Goal: Information Seeking & Learning: Check status

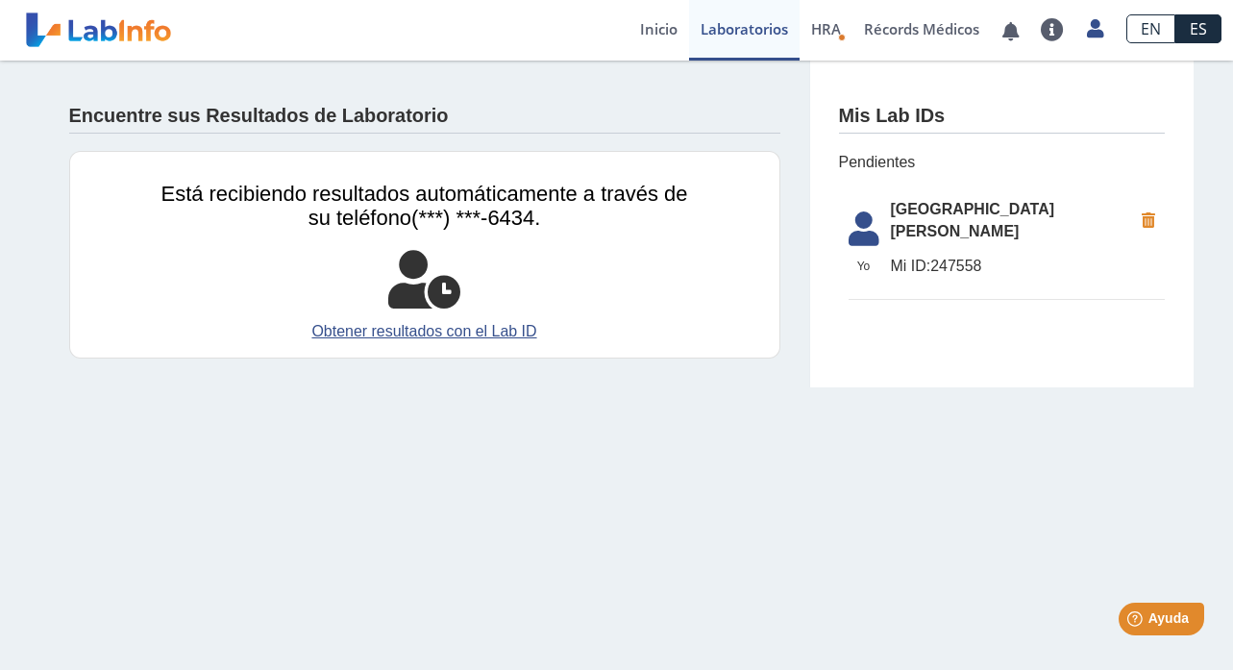
click at [925, 215] on span "[GEOGRAPHIC_DATA][PERSON_NAME]" at bounding box center [1011, 221] width 241 height 46
click at [961, 255] on span "Mi ID: 247558" at bounding box center [1011, 266] width 241 height 23
click at [861, 257] on span "Yo" at bounding box center [864, 265] width 54 height 17
click at [1063, 214] on span "[GEOGRAPHIC_DATA][PERSON_NAME]" at bounding box center [1011, 221] width 241 height 46
drag, startPoint x: 990, startPoint y: 244, endPoint x: 930, endPoint y: 246, distance: 59.6
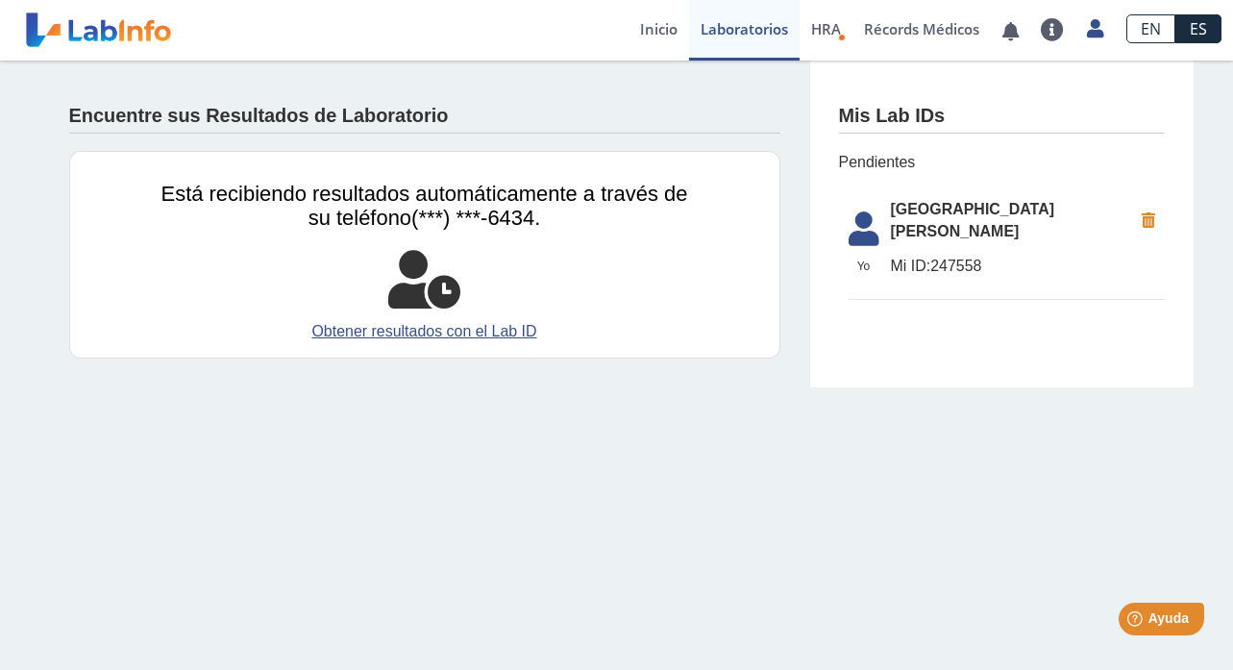
click at [930, 255] on span "Mi ID: 247558" at bounding box center [1011, 266] width 241 height 23
copy span "247558"
click at [745, 26] on link "Laboratorios" at bounding box center [744, 30] width 110 height 61
click at [650, 29] on link "Inicio" at bounding box center [658, 30] width 61 height 61
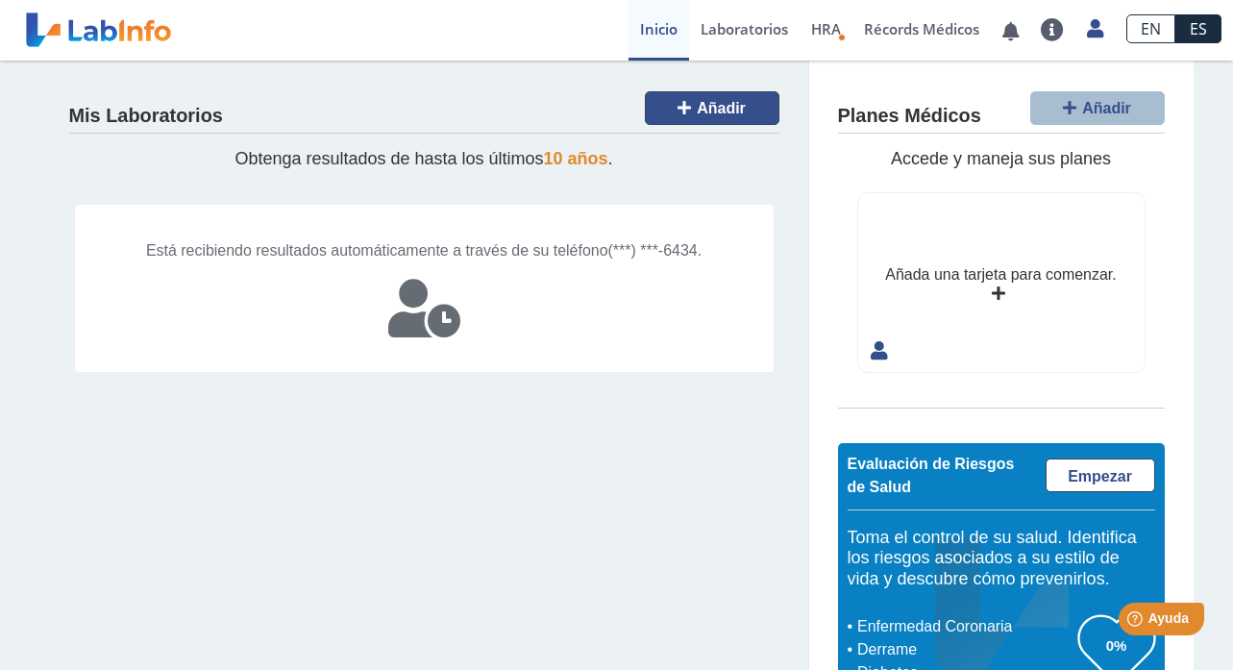
click at [711, 108] on span "Añadir" at bounding box center [720, 108] width 49 height 16
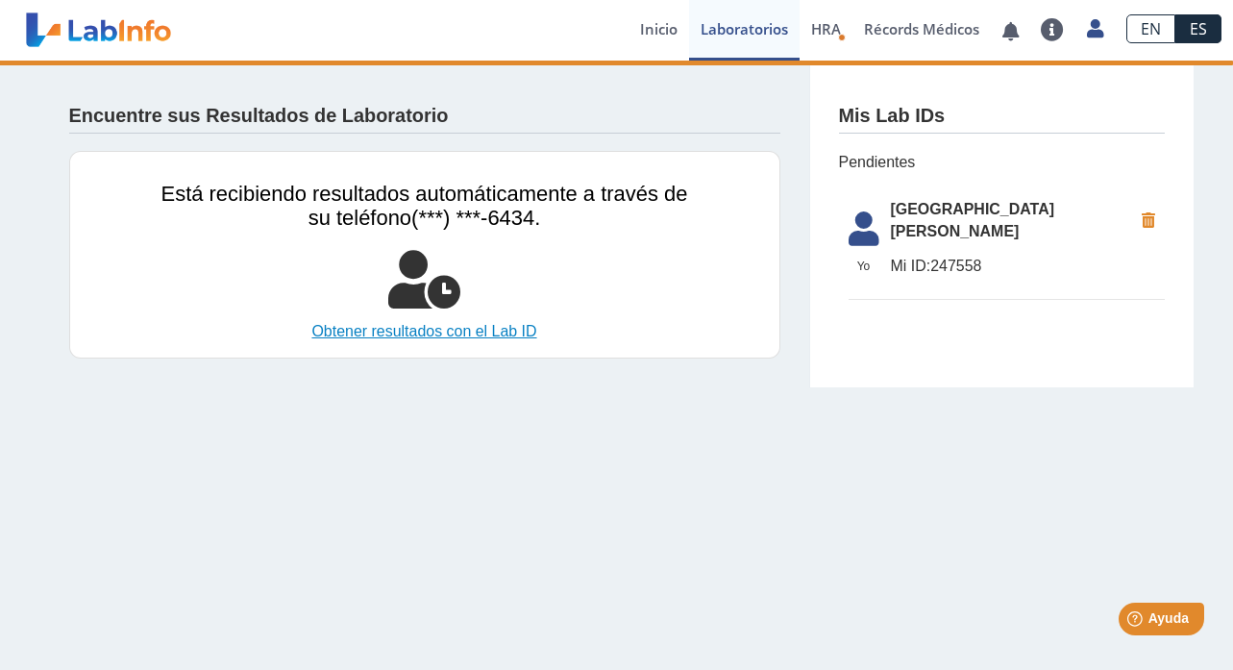
click at [452, 331] on link "Obtener resultados con el Lab ID" at bounding box center [424, 331] width 526 height 23
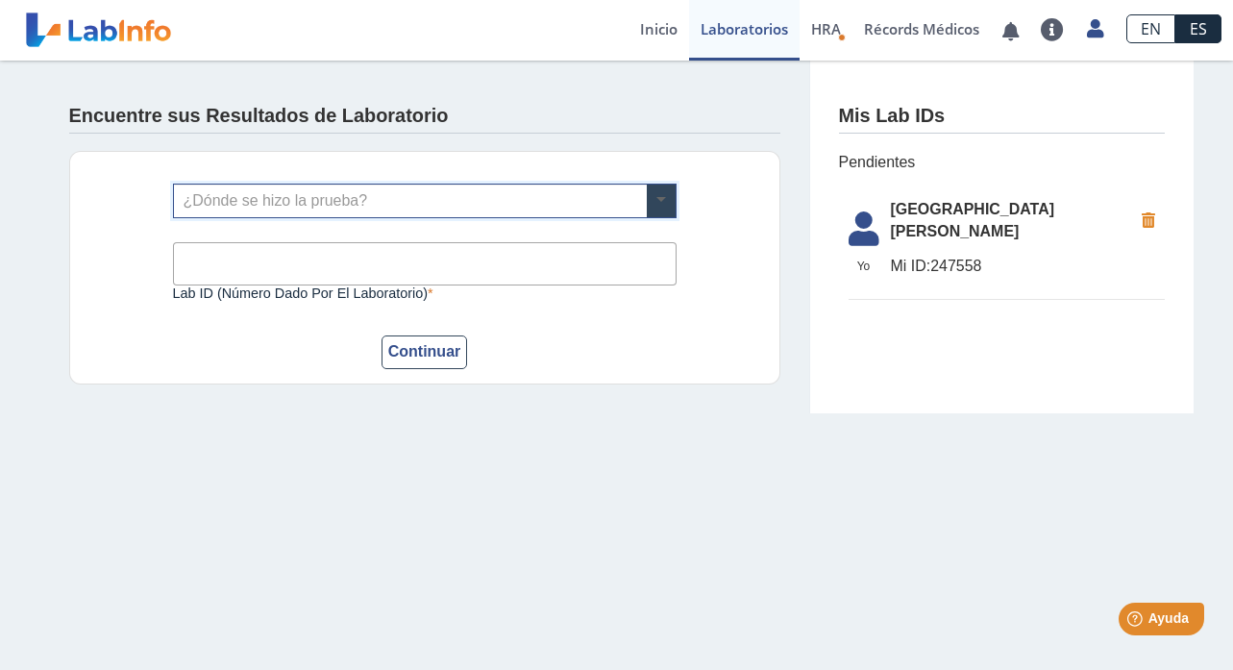
click at [654, 196] on span at bounding box center [661, 200] width 29 height 33
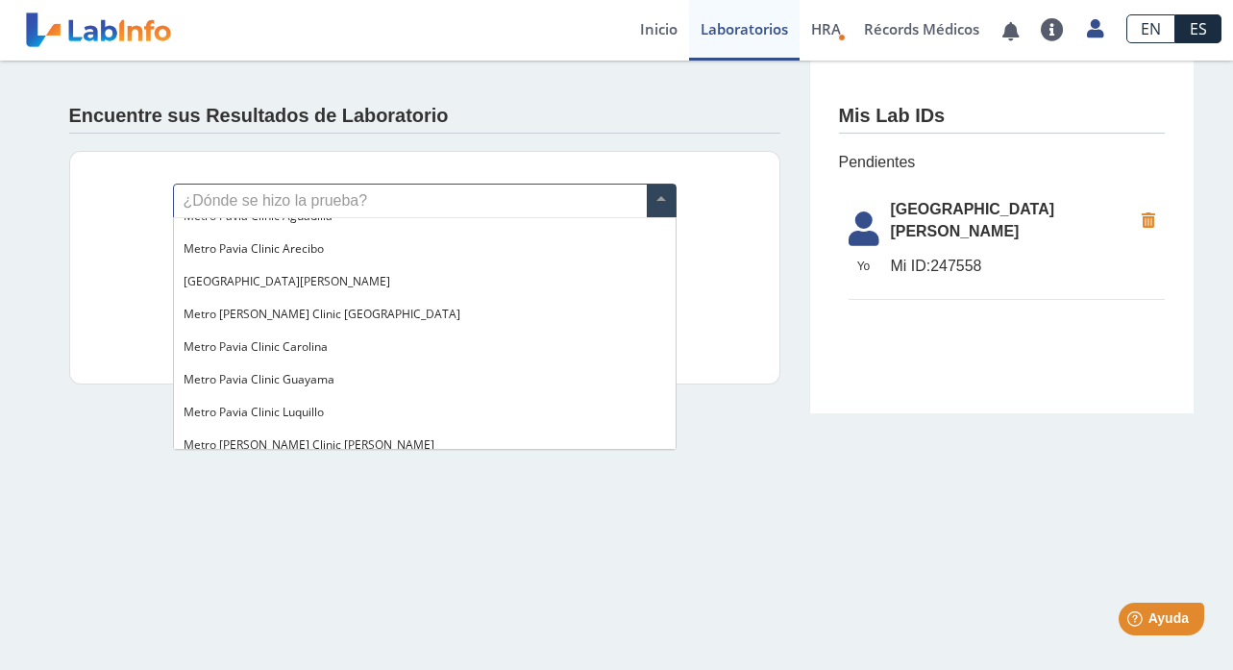
scroll to position [1324, 0]
click at [290, 275] on span "[GEOGRAPHIC_DATA][PERSON_NAME]" at bounding box center [286, 282] width 207 height 16
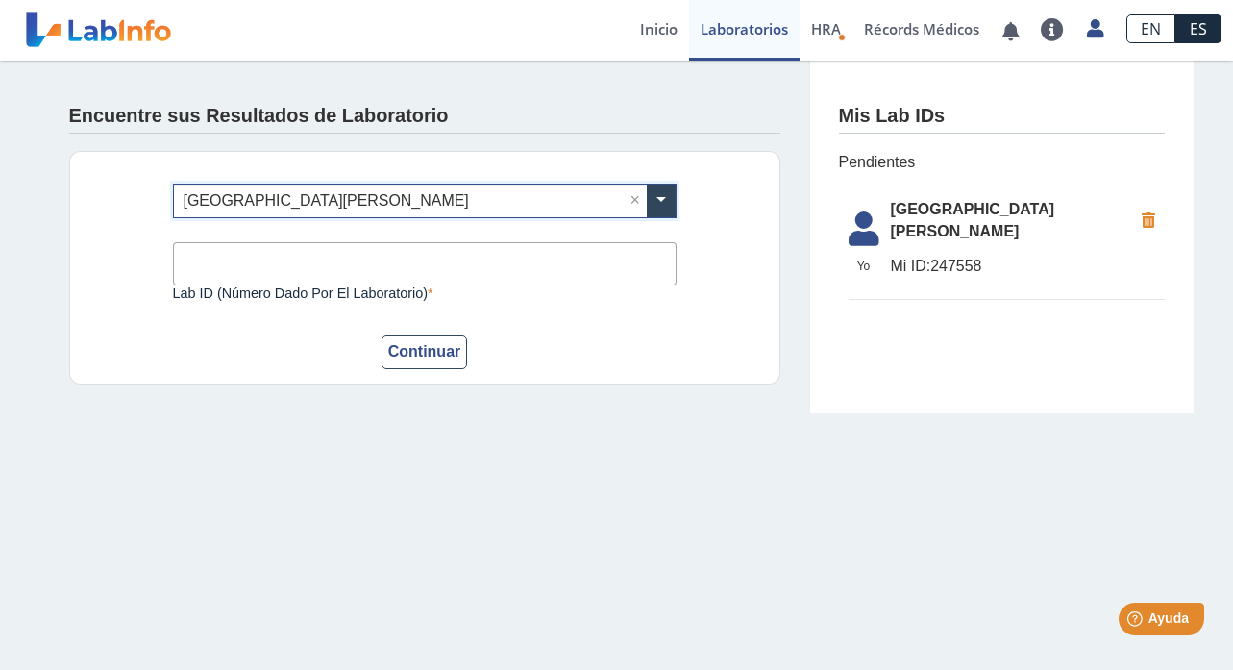
click at [250, 256] on input "Lab ID (número dado por el laboratorio)" at bounding box center [424, 263] width 503 height 43
paste input "247558"
type input "247558"
click at [422, 350] on button "Continuar" at bounding box center [424, 352] width 86 height 34
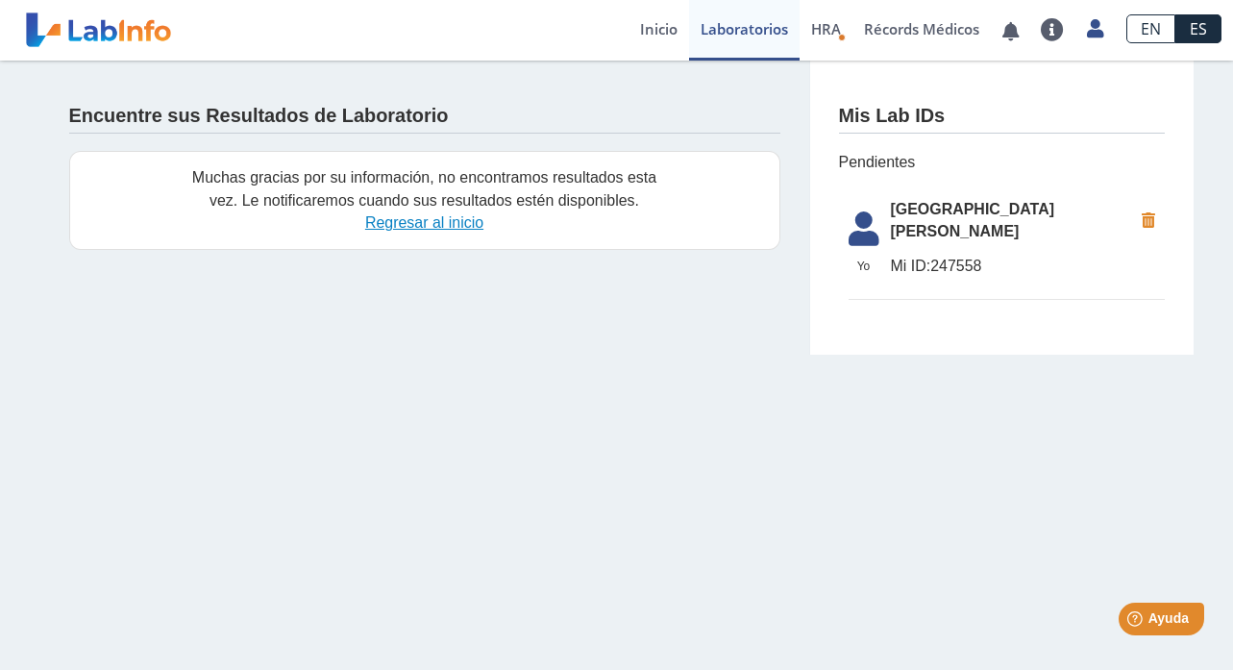
click at [452, 225] on link "Regresar al inicio" at bounding box center [424, 222] width 118 height 16
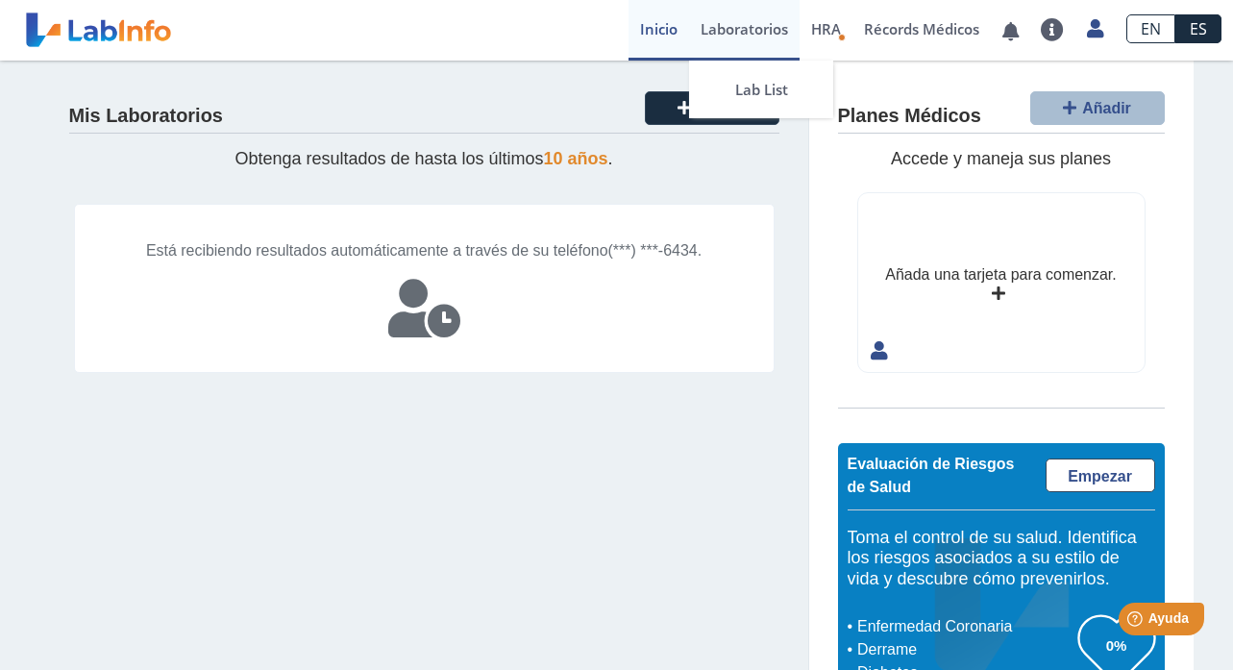
click at [729, 35] on link "Laboratorios" at bounding box center [744, 30] width 110 height 61
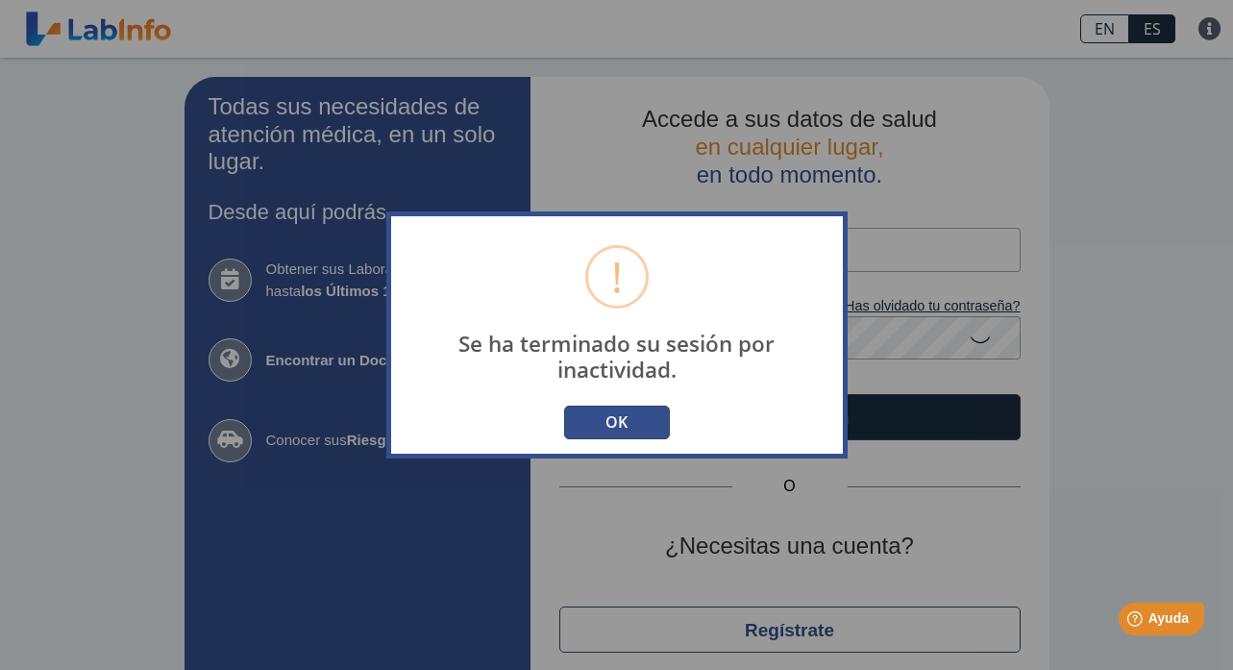
click at [621, 419] on button "OK" at bounding box center [617, 422] width 106 height 34
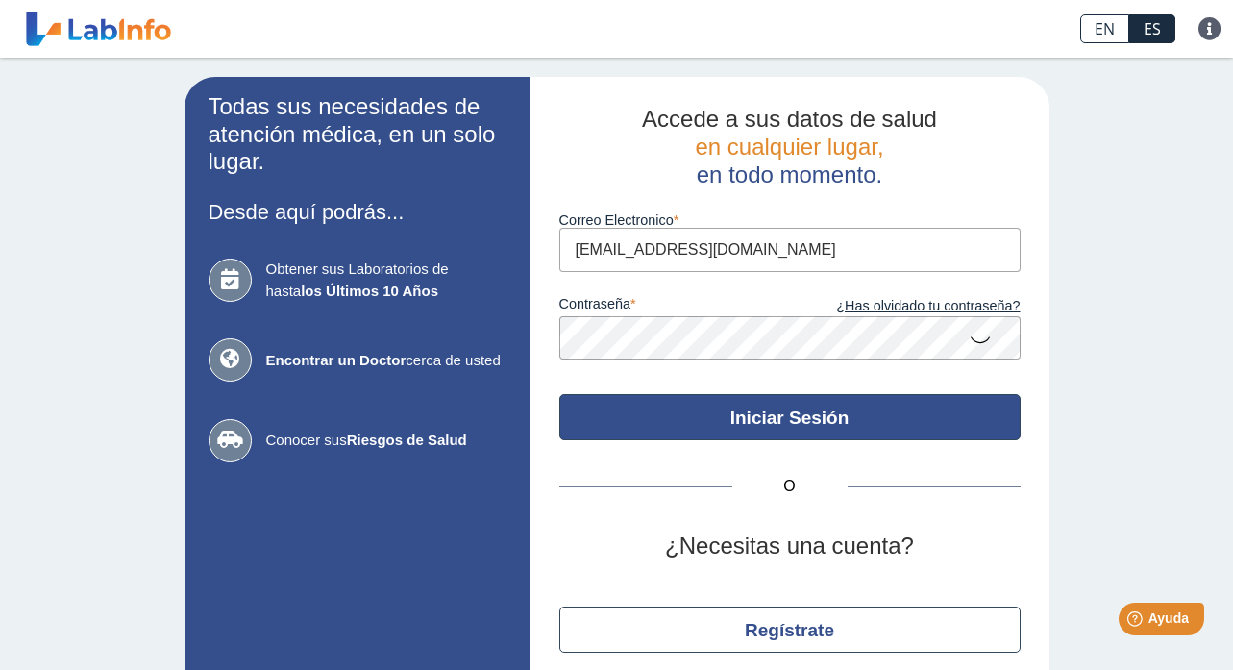
click at [784, 410] on button "Iniciar Sesión" at bounding box center [789, 417] width 461 height 46
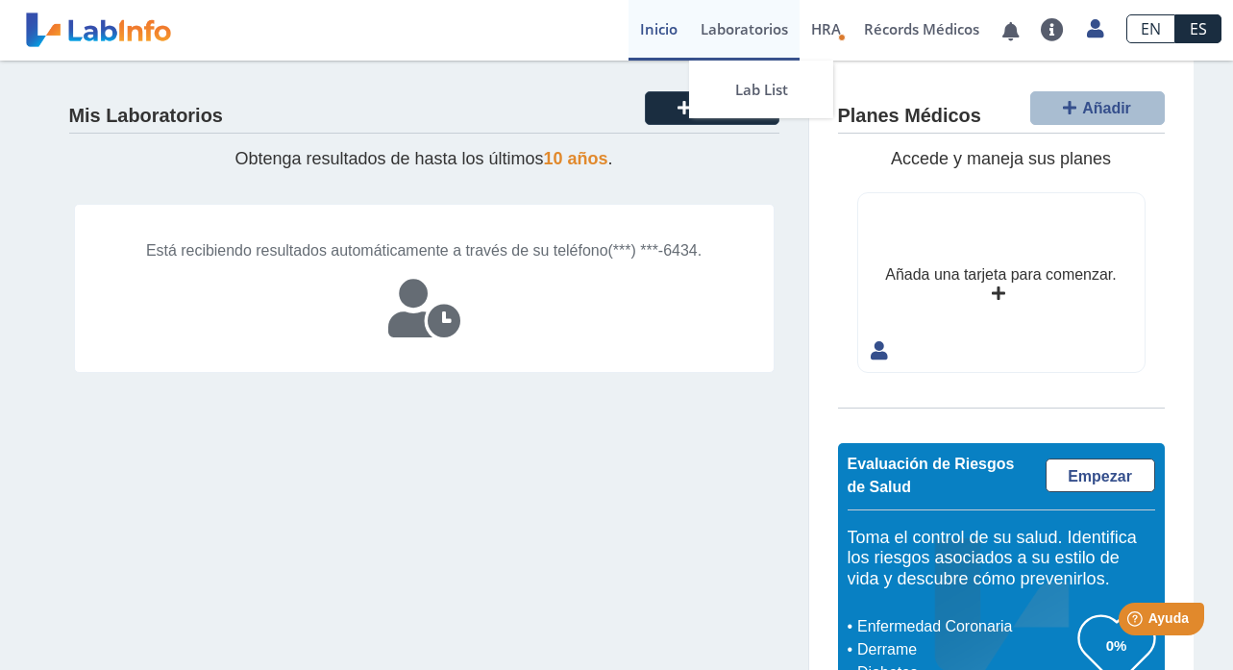
click at [736, 35] on link "Laboratorios" at bounding box center [744, 30] width 110 height 61
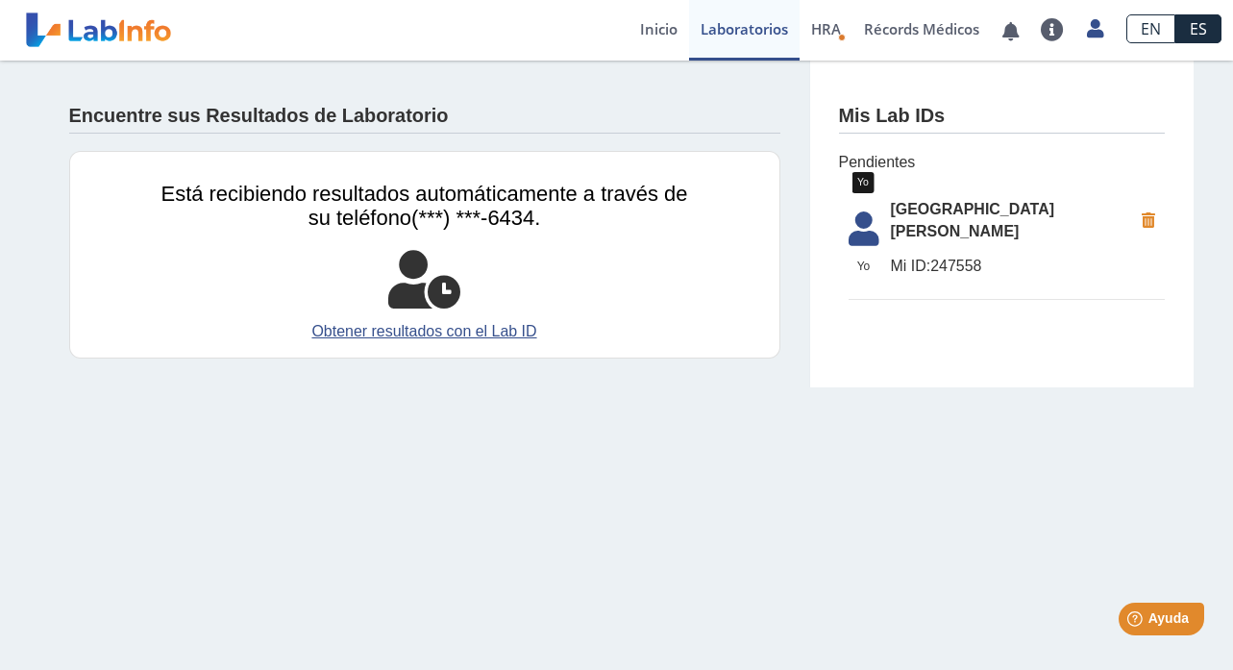
click at [862, 217] on icon at bounding box center [864, 234] width 54 height 46
click at [991, 209] on span "[GEOGRAPHIC_DATA][PERSON_NAME]" at bounding box center [1011, 221] width 241 height 46
click at [938, 257] on li "Yo Yo Metro Pavia Clinic Bayamon Mi ID: 247558" at bounding box center [1006, 244] width 316 height 112
click at [820, 23] on span "HRA" at bounding box center [826, 28] width 30 height 19
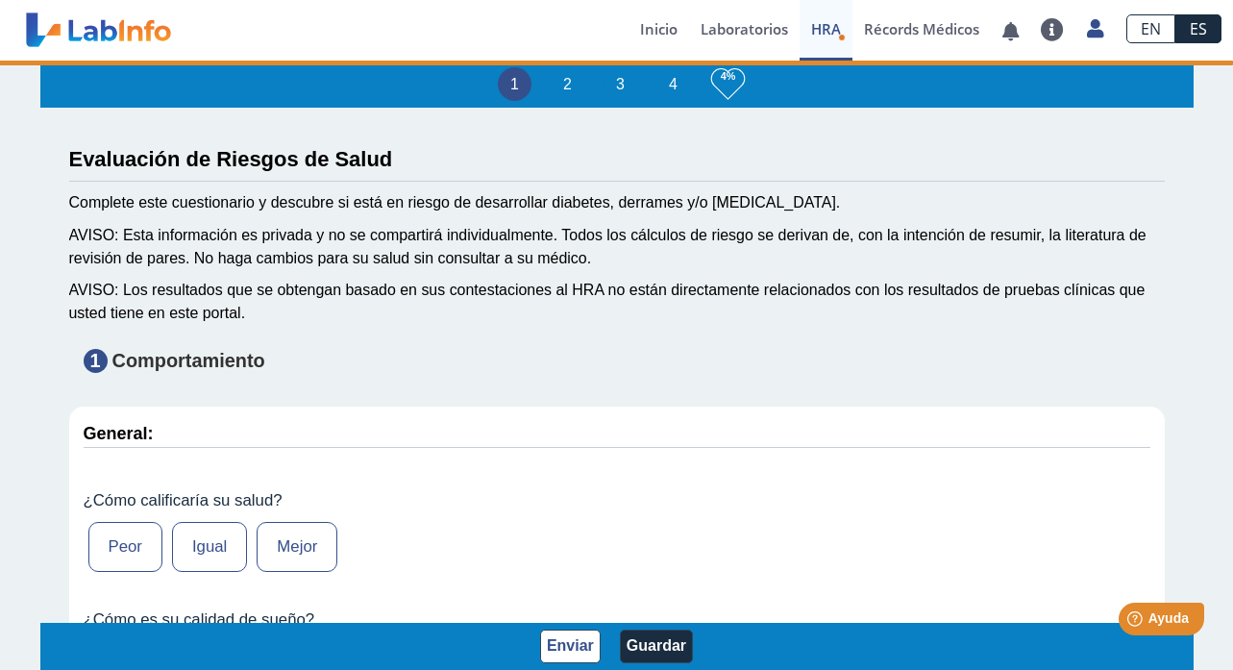
type input "Yosuel Gonzalez"
type input "1993-06-11"
select select
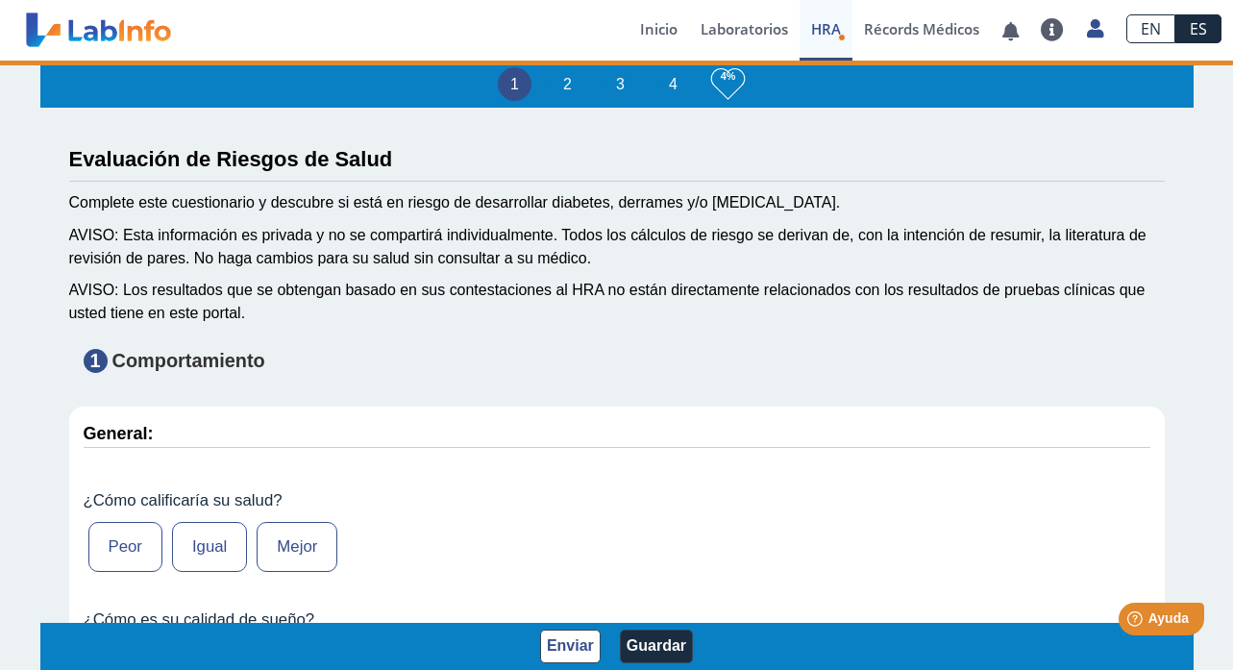
select select
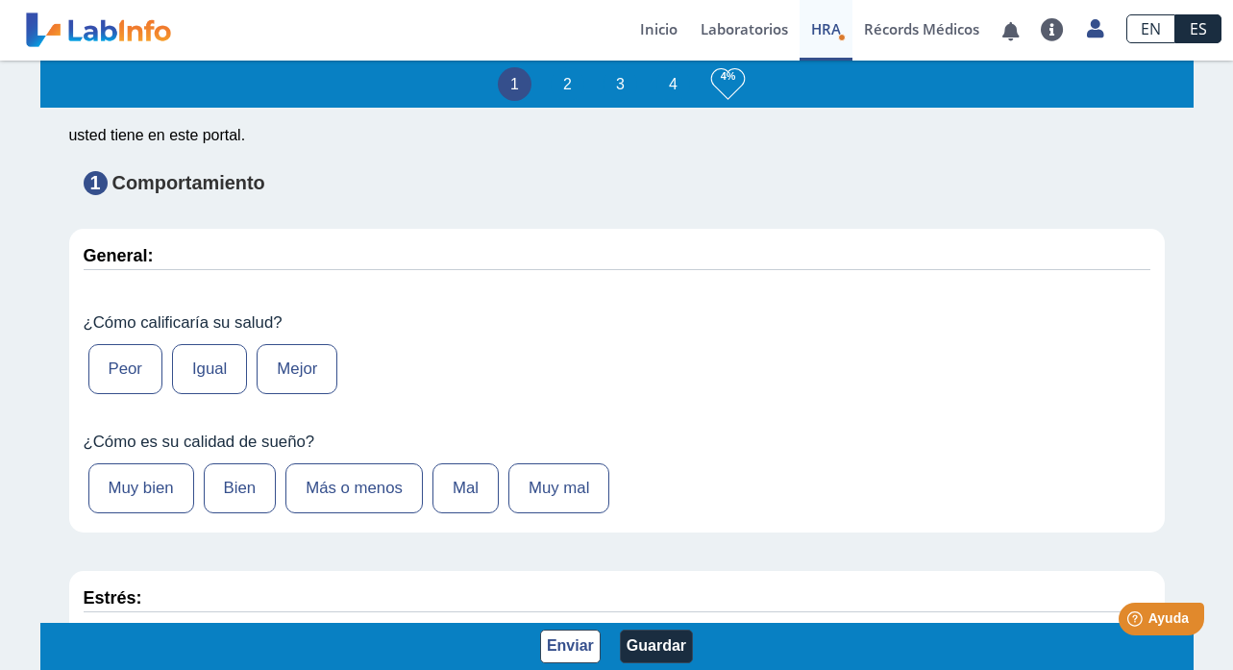
scroll to position [180, 0]
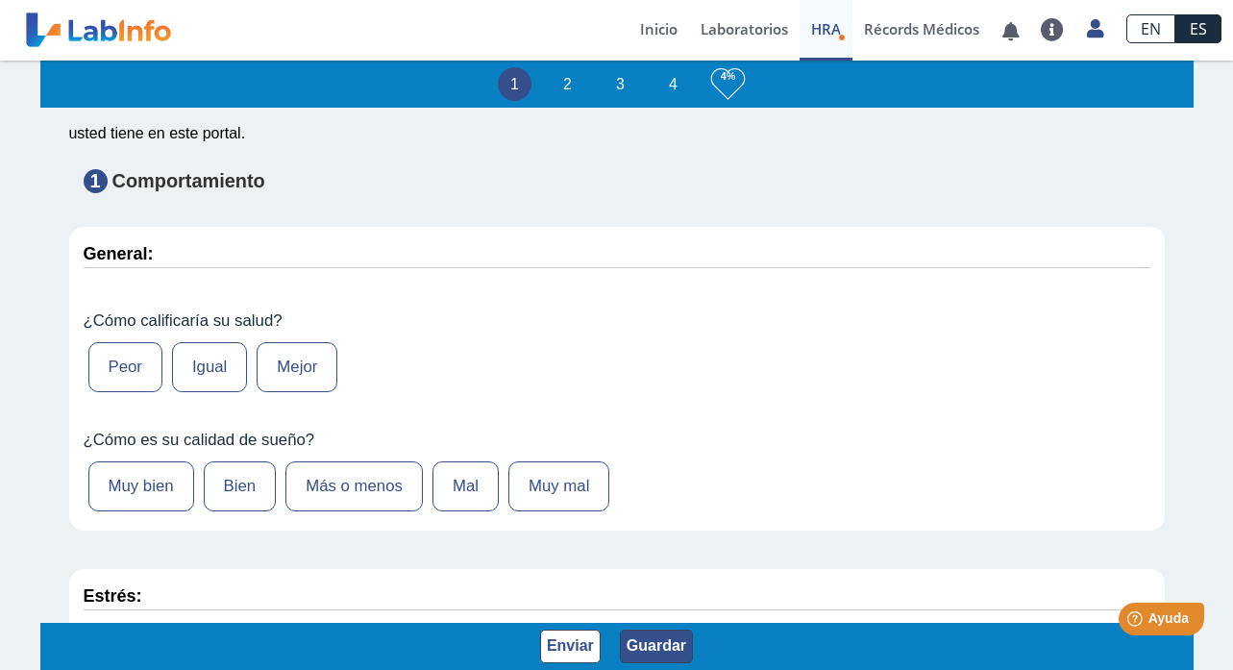
click at [647, 647] on button "Guardar" at bounding box center [656, 646] width 73 height 34
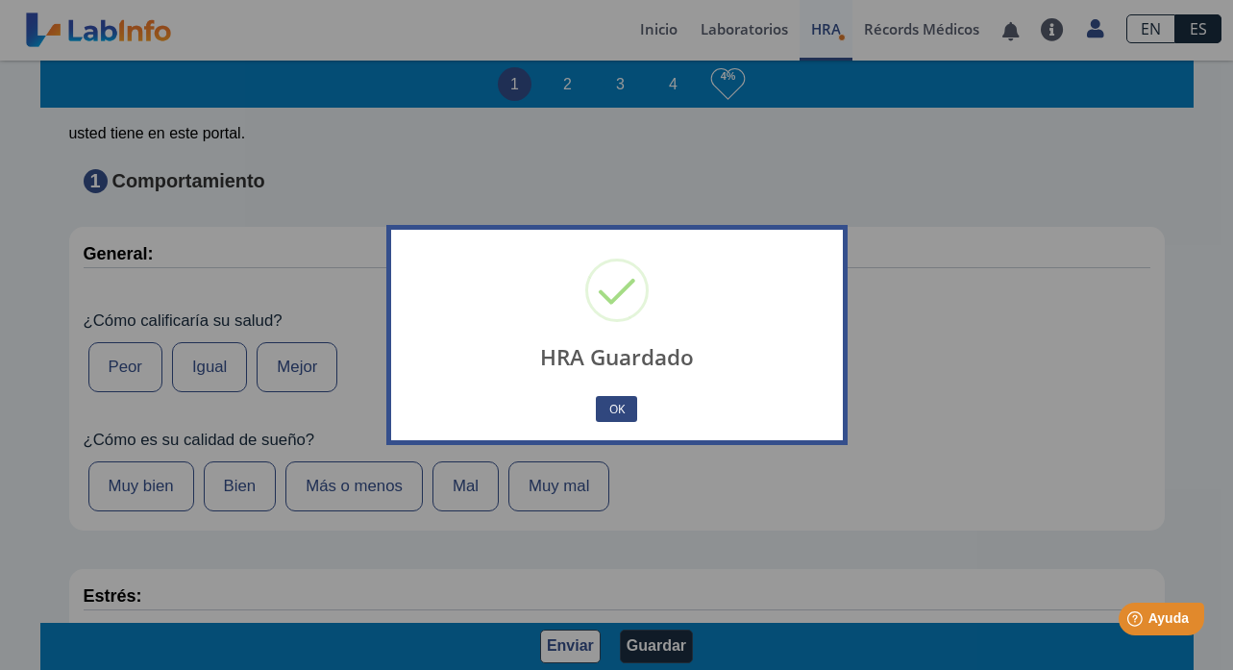
click at [627, 411] on button "OK" at bounding box center [616, 409] width 40 height 26
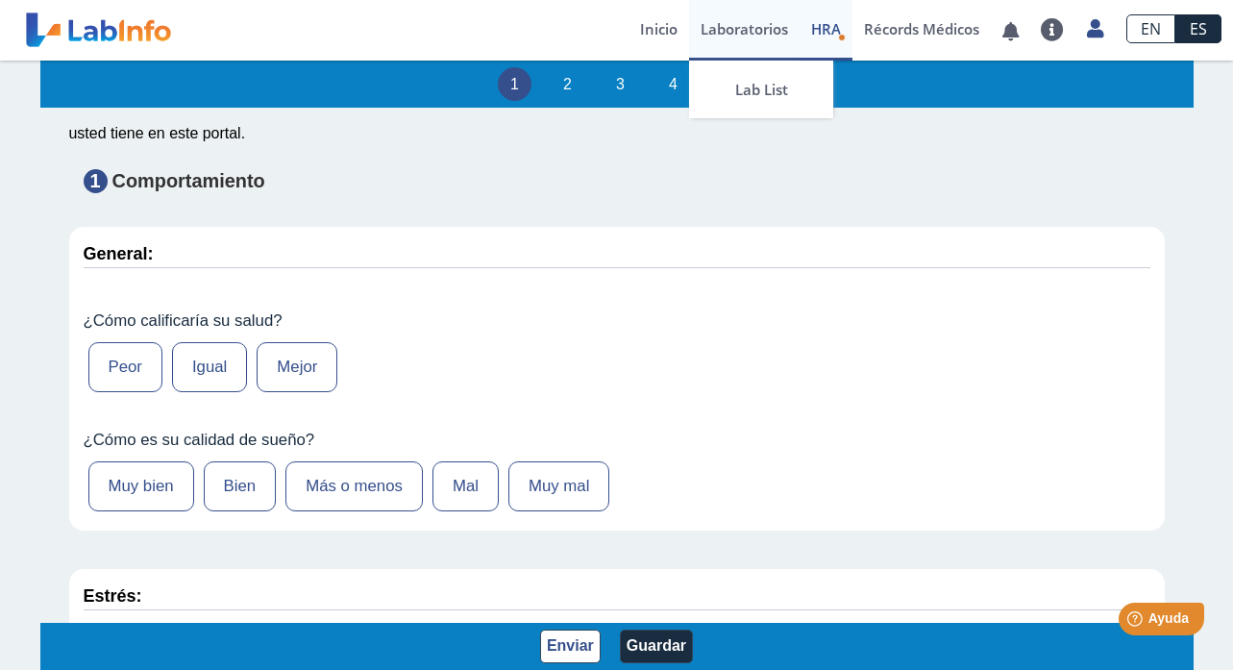
click at [745, 33] on link "Laboratorios" at bounding box center [744, 30] width 110 height 61
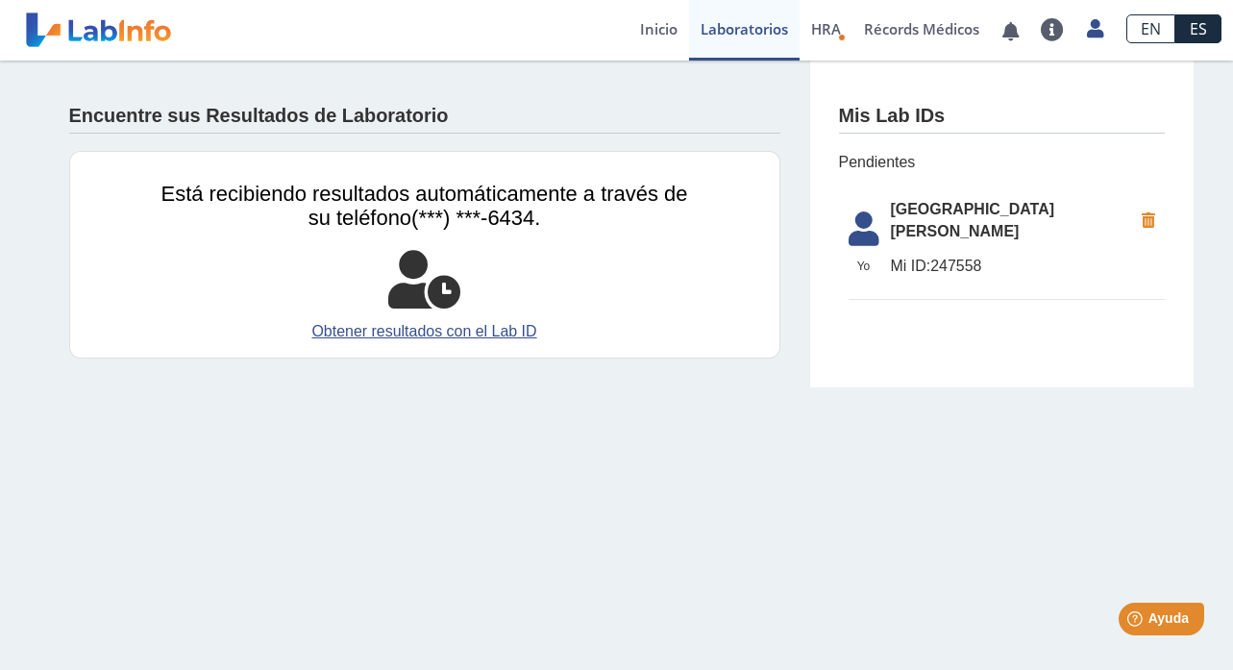
click at [1156, 15] on link "EN" at bounding box center [1150, 28] width 49 height 29
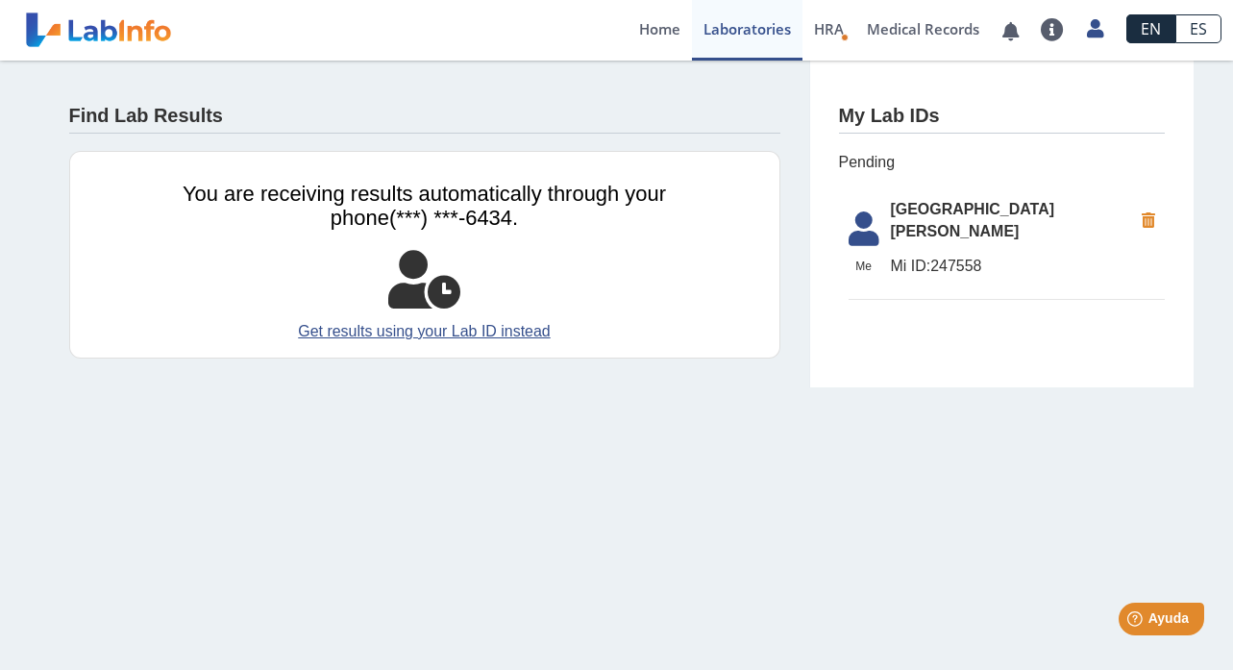
click at [1219, 26] on link "ES" at bounding box center [1198, 28] width 46 height 29
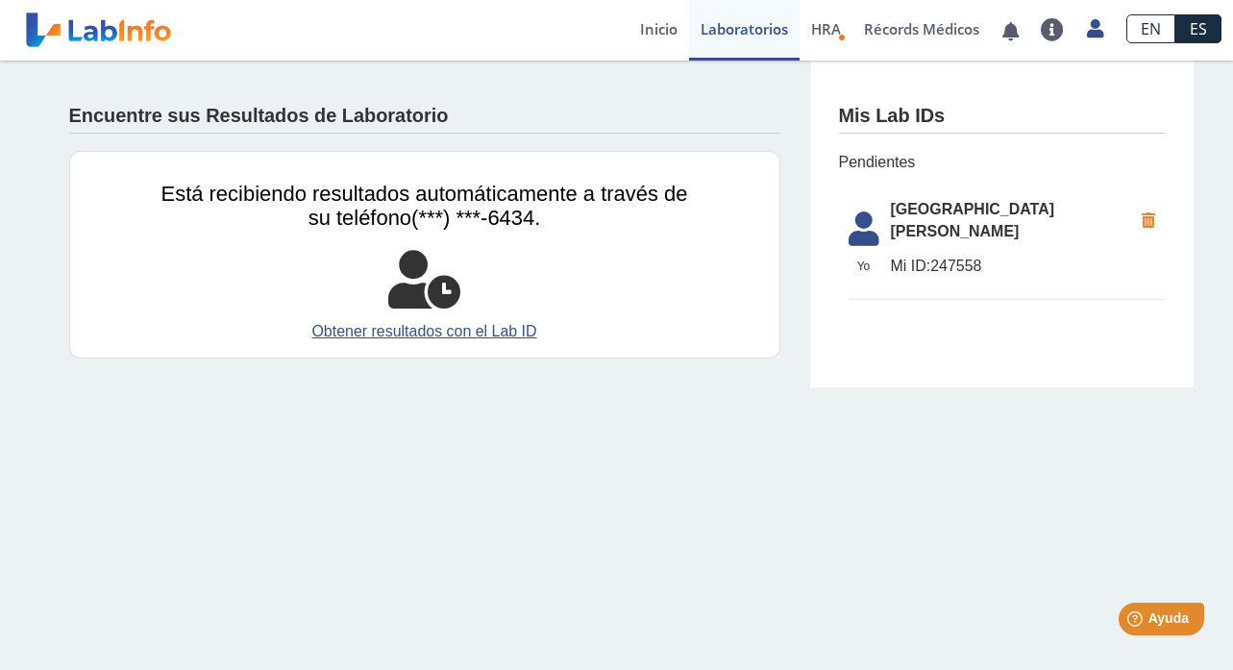
click at [653, 426] on main "Encuentre sus Resultados de Laboratorio Está recibiendo resultados automáticame…" at bounding box center [616, 365] width 1233 height 609
click at [867, 211] on icon at bounding box center [864, 234] width 54 height 46
click at [927, 218] on span "[GEOGRAPHIC_DATA][PERSON_NAME]" at bounding box center [1011, 221] width 241 height 46
click at [948, 255] on span "Mi ID: 247558" at bounding box center [1011, 266] width 241 height 23
click at [662, 22] on link "Inicio" at bounding box center [658, 30] width 61 height 61
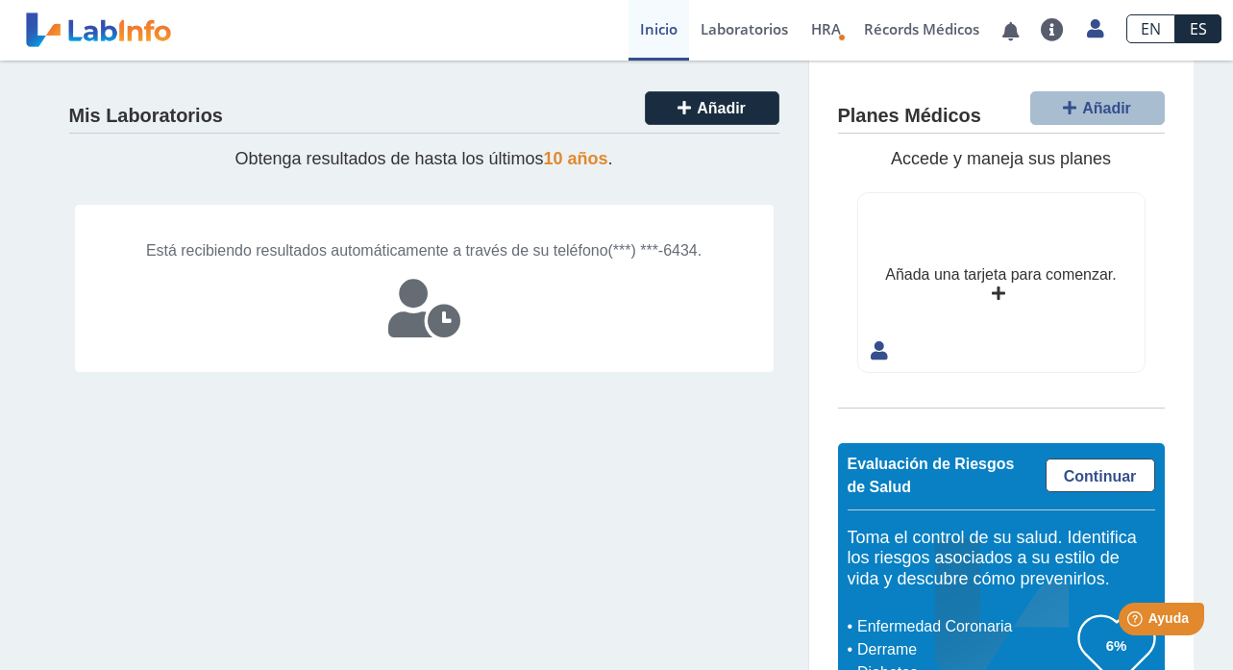
scroll to position [64, 0]
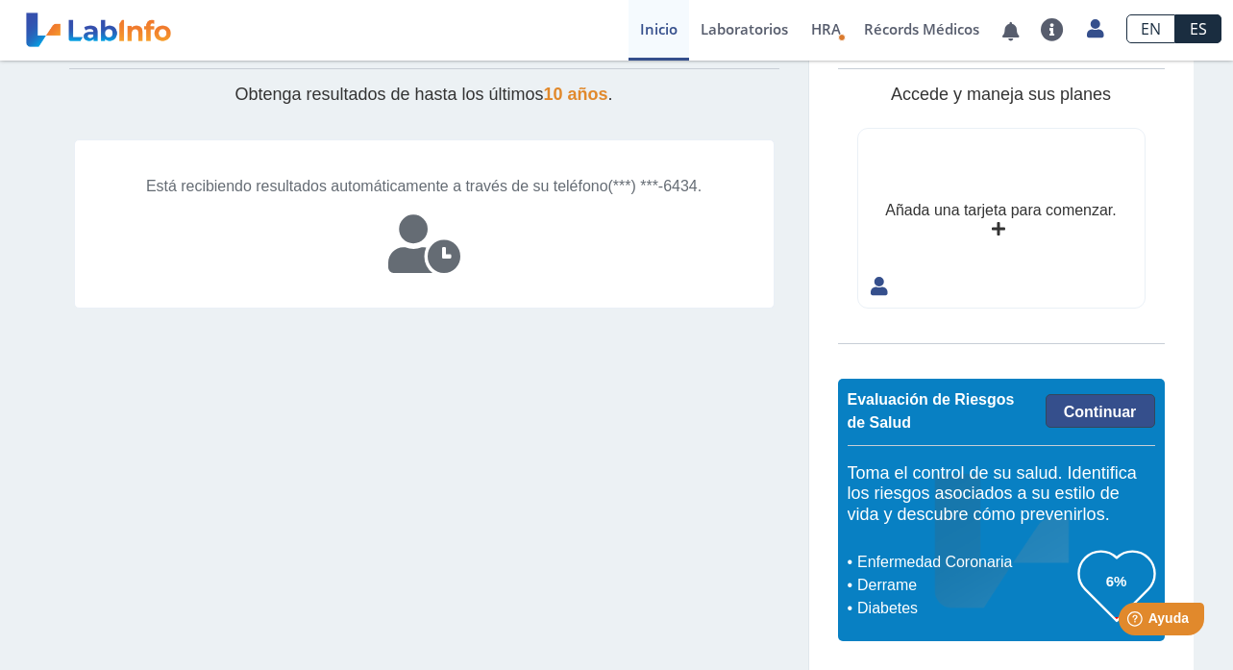
click at [1094, 415] on span "Continuar" at bounding box center [1099, 411] width 73 height 16
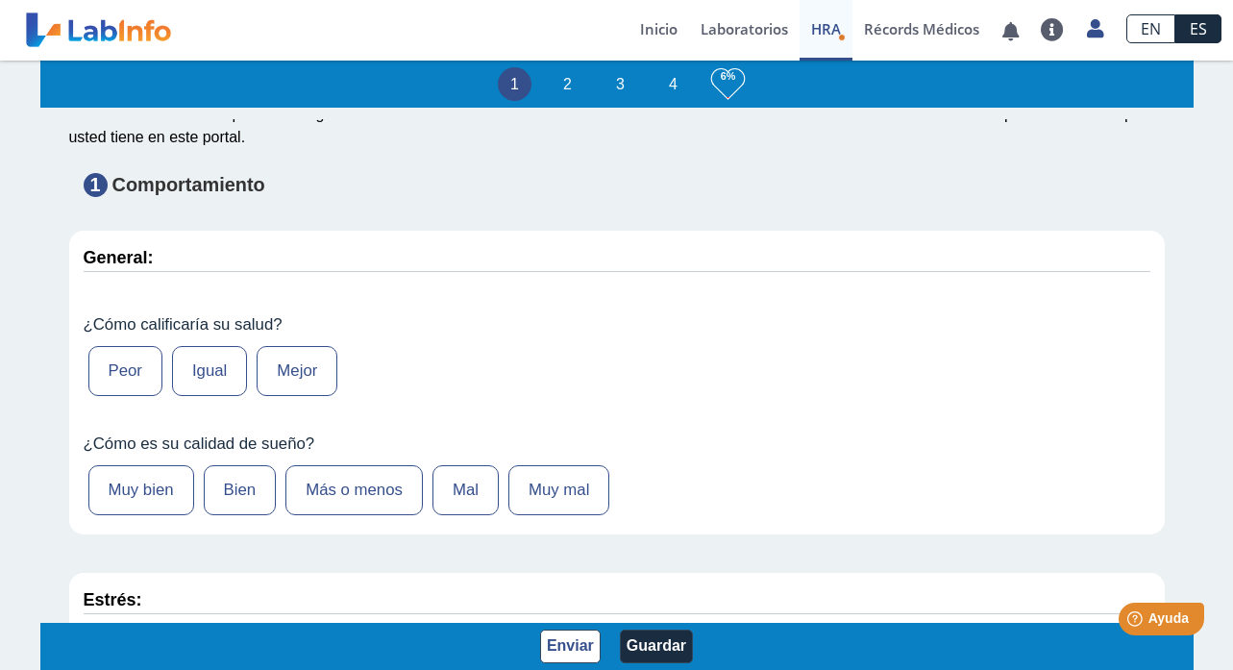
scroll to position [175, 0]
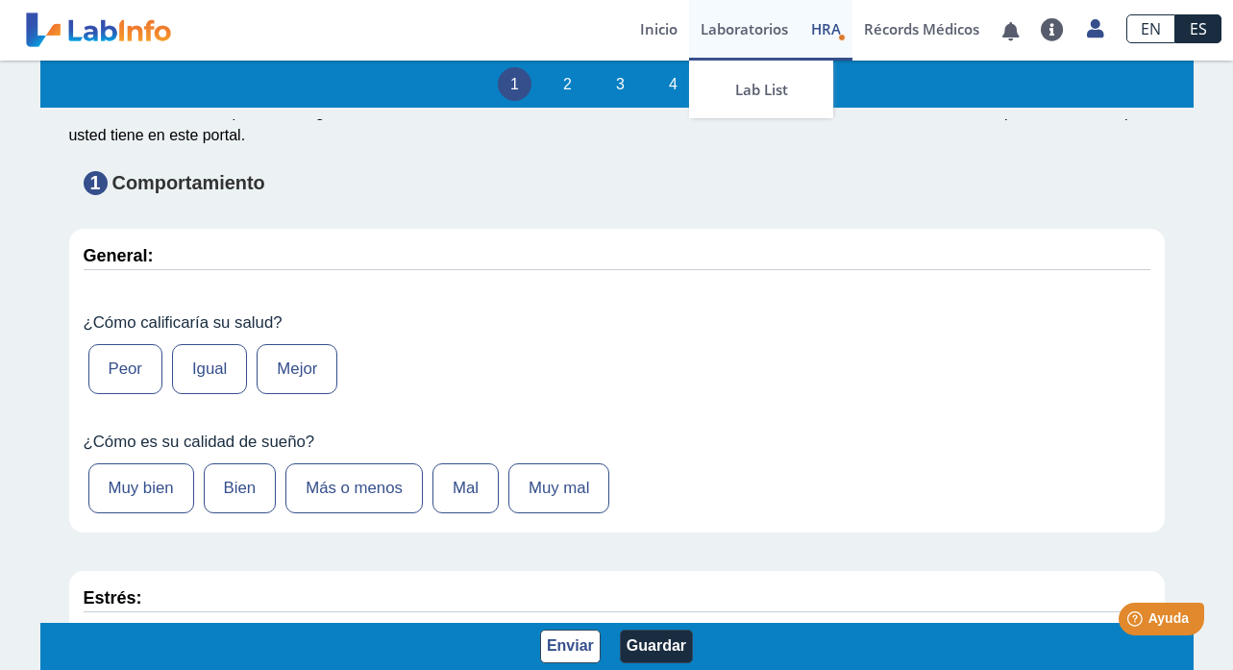
click at [748, 34] on link "Laboratorios" at bounding box center [744, 30] width 110 height 61
